Goal: Task Accomplishment & Management: Manage account settings

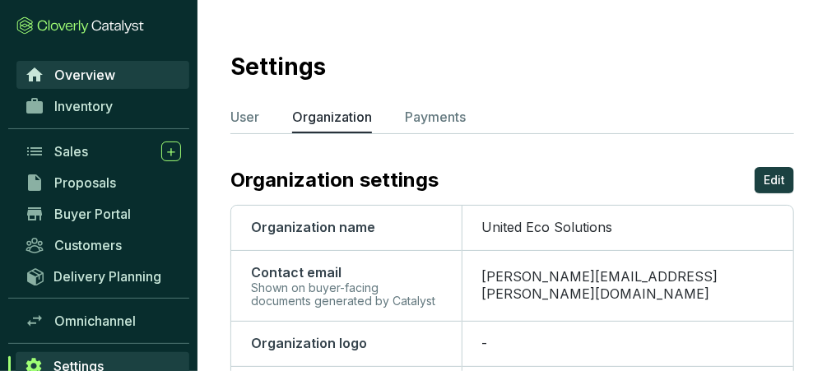
click at [100, 81] on span "Overview" at bounding box center [84, 75] width 61 height 16
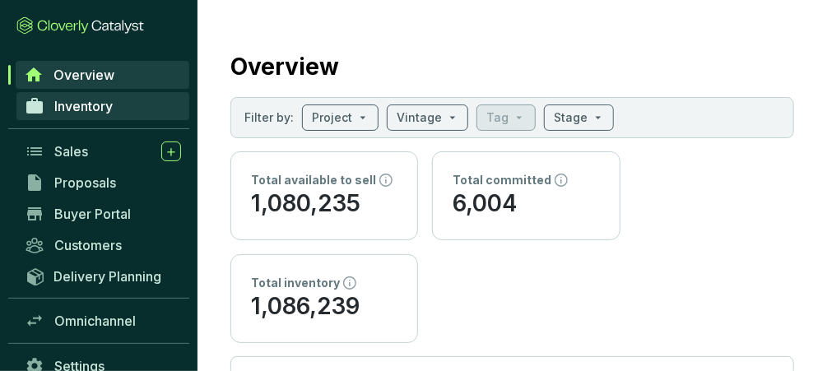
click at [81, 109] on span "Inventory" at bounding box center [83, 106] width 58 height 16
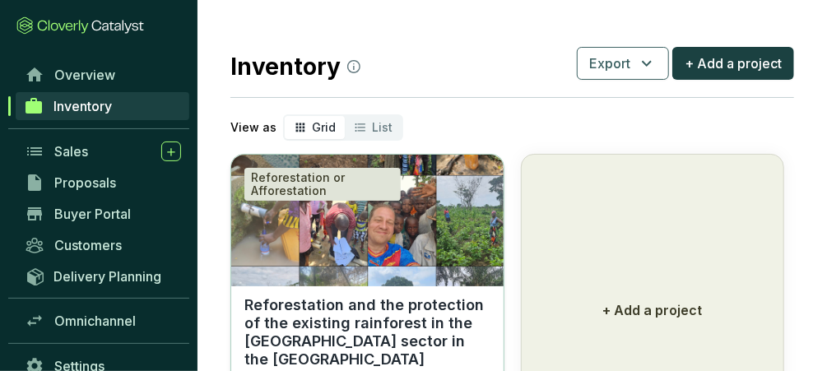
click at [364, 239] on img at bounding box center [367, 221] width 272 height 132
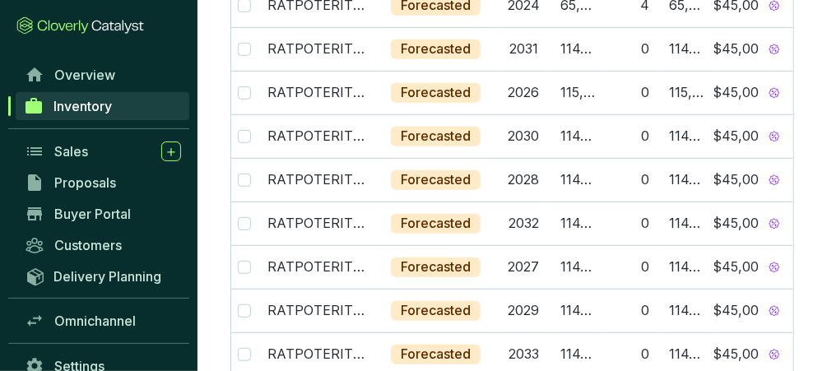
scroll to position [645, 0]
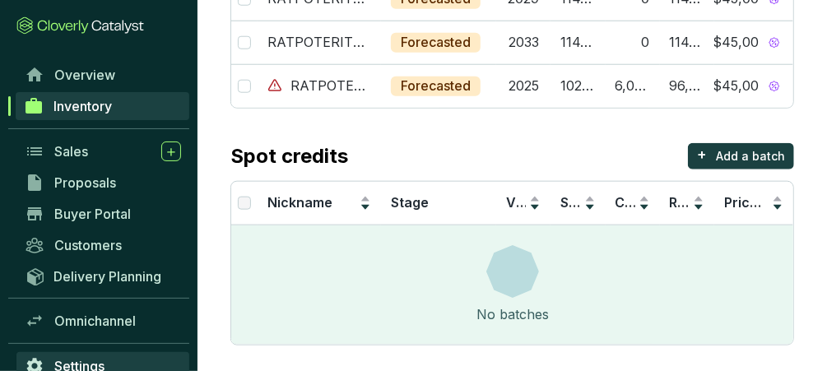
click at [139, 358] on link "Settings" at bounding box center [102, 366] width 173 height 28
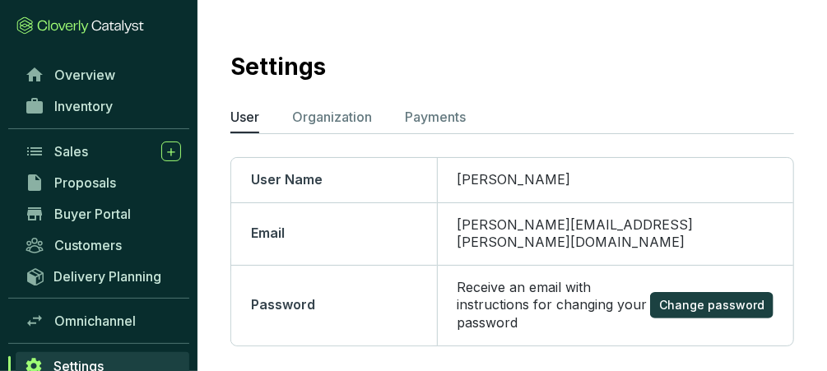
scroll to position [30, 0]
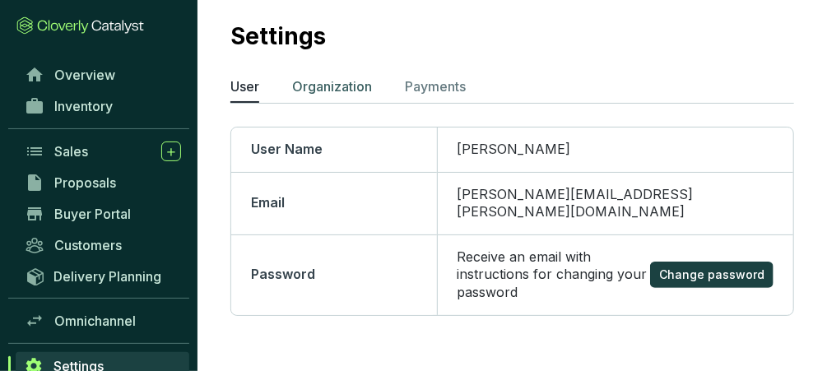
click at [344, 90] on p "Organization" at bounding box center [332, 87] width 80 height 20
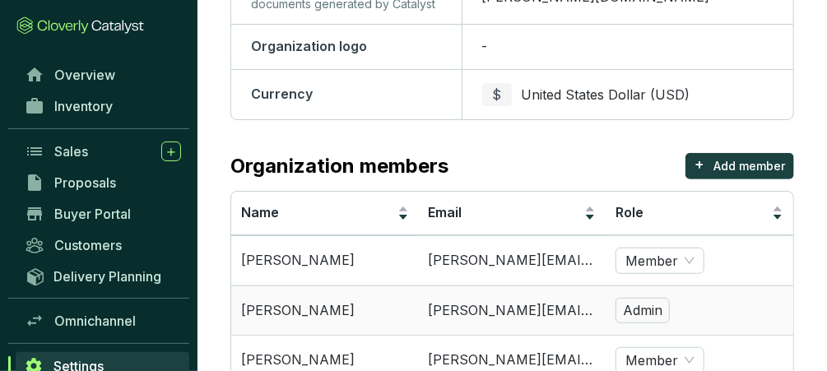
scroll to position [398, 0]
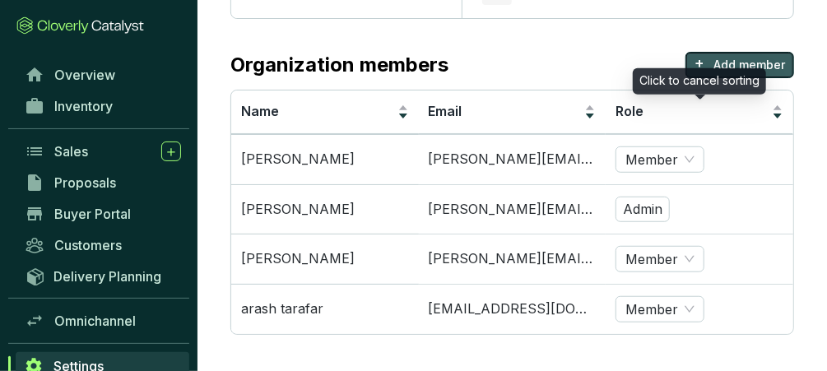
click at [713, 61] on button "+ Add member" at bounding box center [740, 65] width 109 height 26
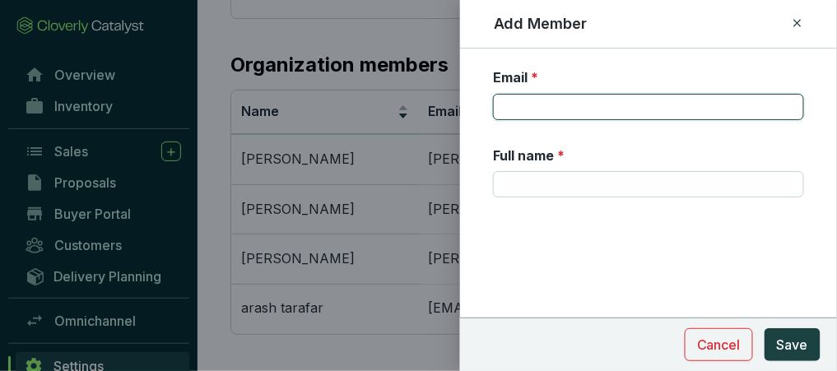
click at [532, 110] on input "Email *" at bounding box center [648, 107] width 311 height 26
type input "solo"
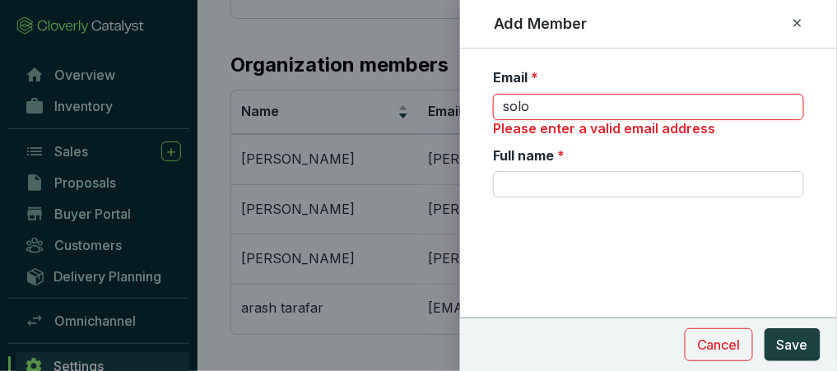
drag, startPoint x: 590, startPoint y: 108, endPoint x: 419, endPoint y: 105, distance: 171.2
click at [419, 105] on div "Add Member Email * solo Please enter a valid email address Full name * Cancel S…" at bounding box center [418, 185] width 837 height 371
paste input "[EMAIL_ADDRESS][DOMAIN_NAME]"
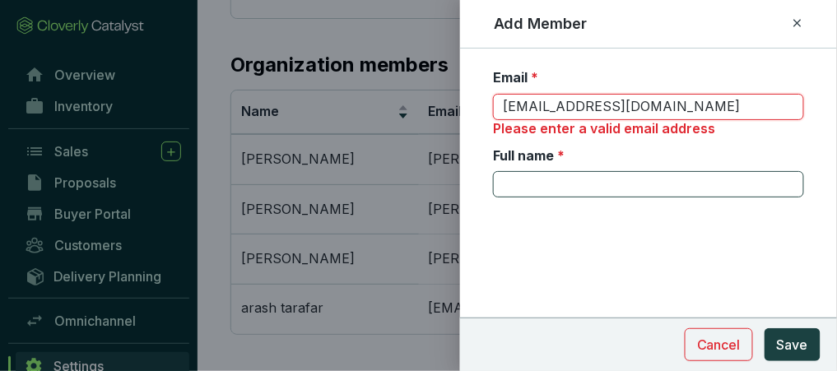
type input "[EMAIL_ADDRESS][DOMAIN_NAME]"
click at [569, 172] on input "Full name *" at bounding box center [648, 184] width 311 height 26
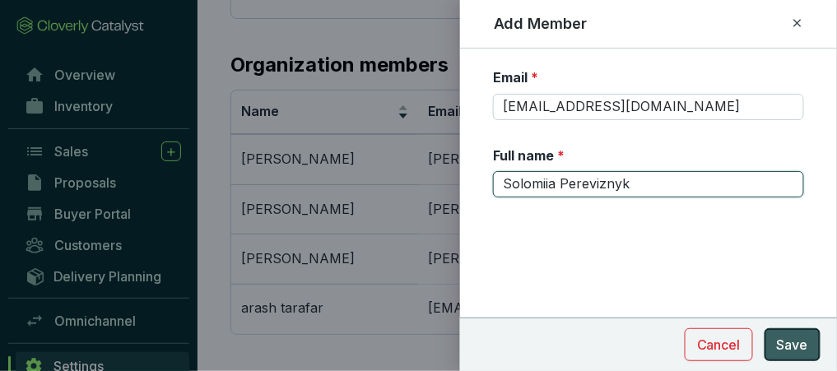
type input "Solomiia Pereviznyk"
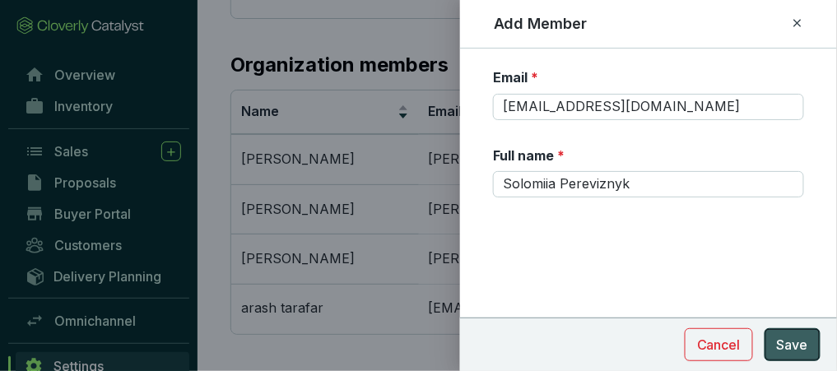
click at [785, 339] on span "Save" at bounding box center [792, 345] width 31 height 20
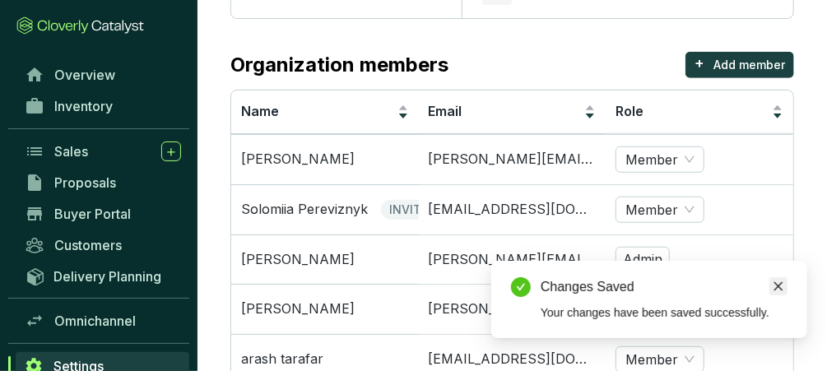
click at [779, 293] on link "Close" at bounding box center [779, 286] width 18 height 18
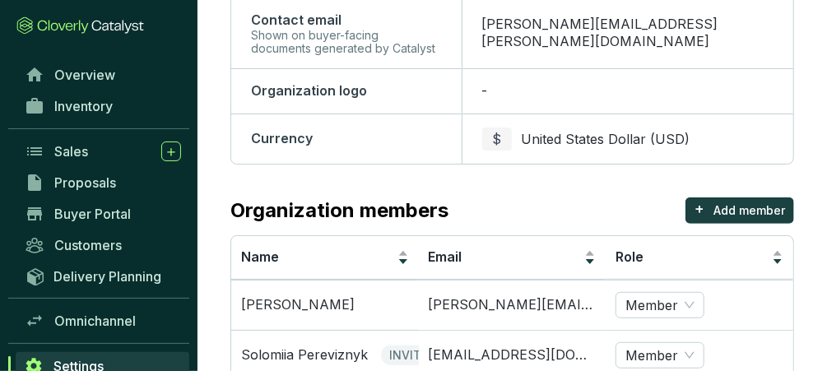
scroll to position [0, 0]
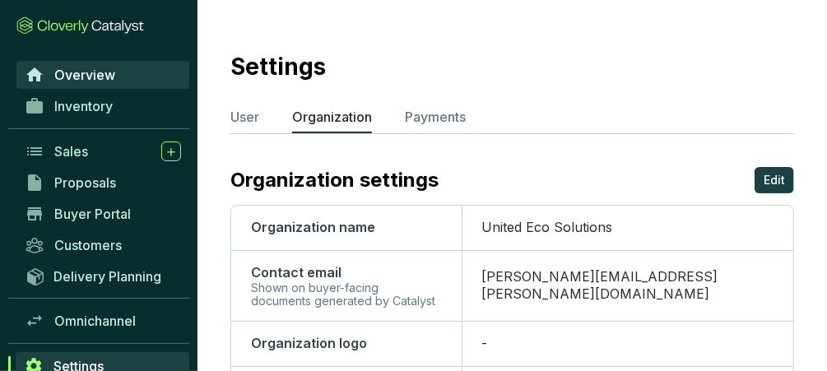
click at [91, 70] on span "Overview" at bounding box center [84, 75] width 61 height 16
